Goal: Task Accomplishment & Management: Use online tool/utility

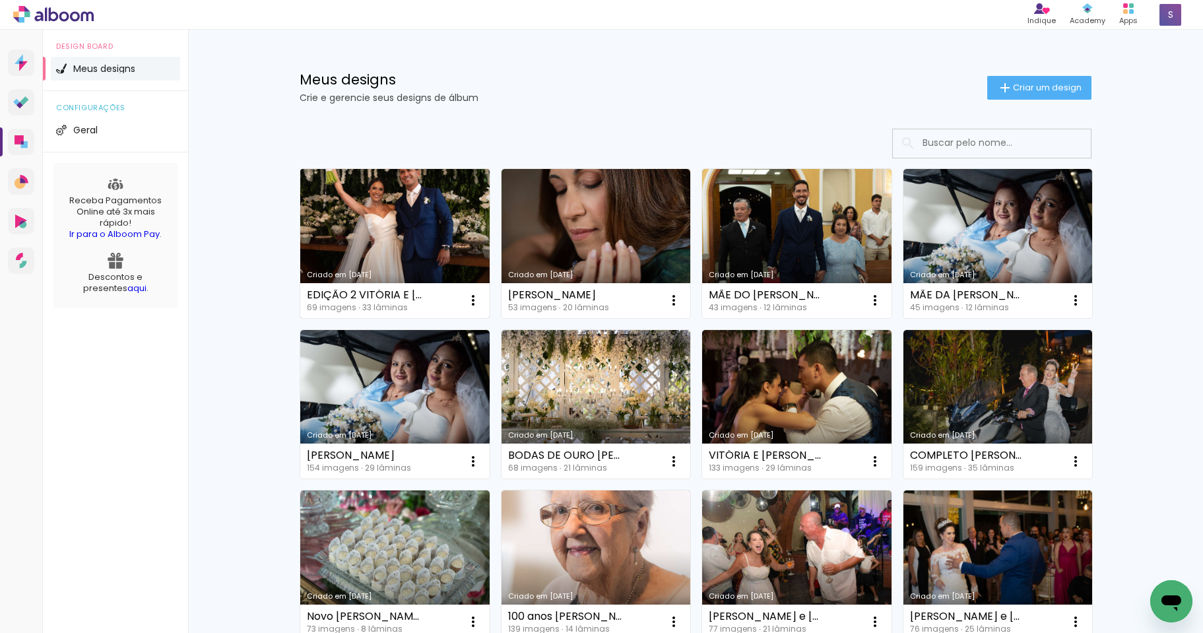
click at [430, 290] on div "EDIÇÃO 2 VITÓRIA E DAVID 69 imagens ∙ 33 lâminas Abrir Fazer uma cópia Excluir" at bounding box center [394, 300] width 189 height 35
click at [405, 253] on link "Criado em [DATE]" at bounding box center [394, 243] width 189 height 149
